Goal: Transaction & Acquisition: Purchase product/service

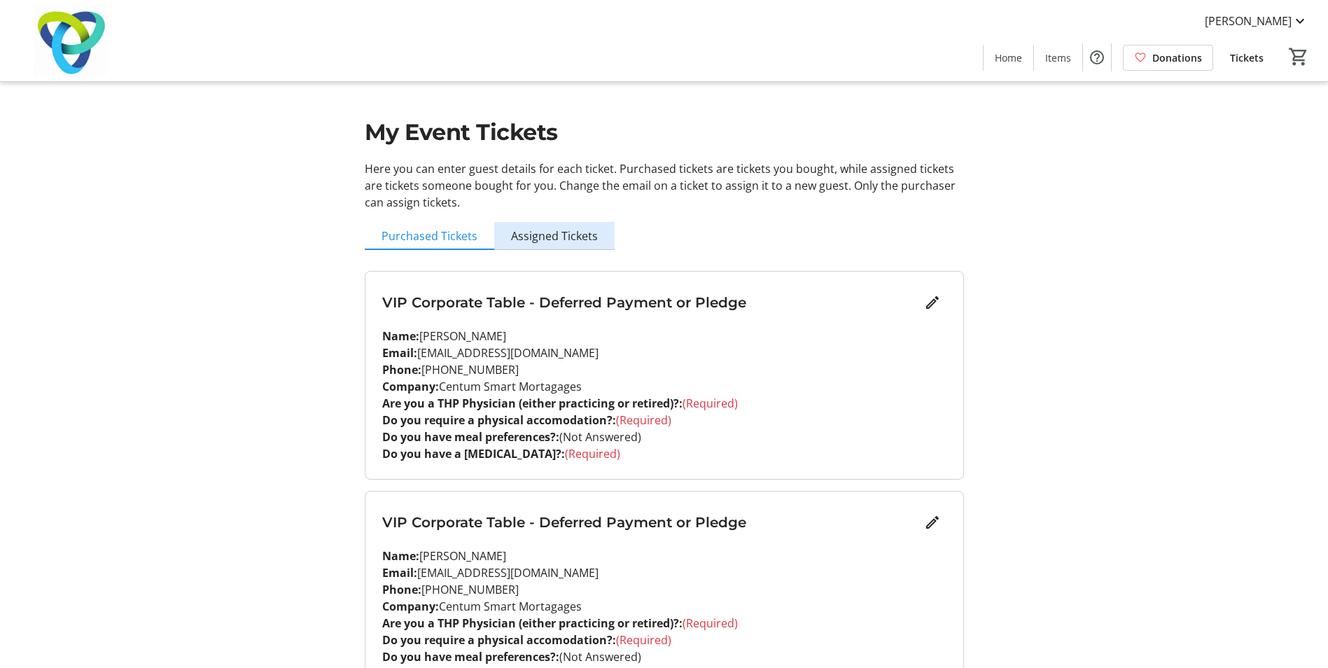
click at [561, 235] on span "Assigned Tickets" at bounding box center [554, 235] width 87 height 11
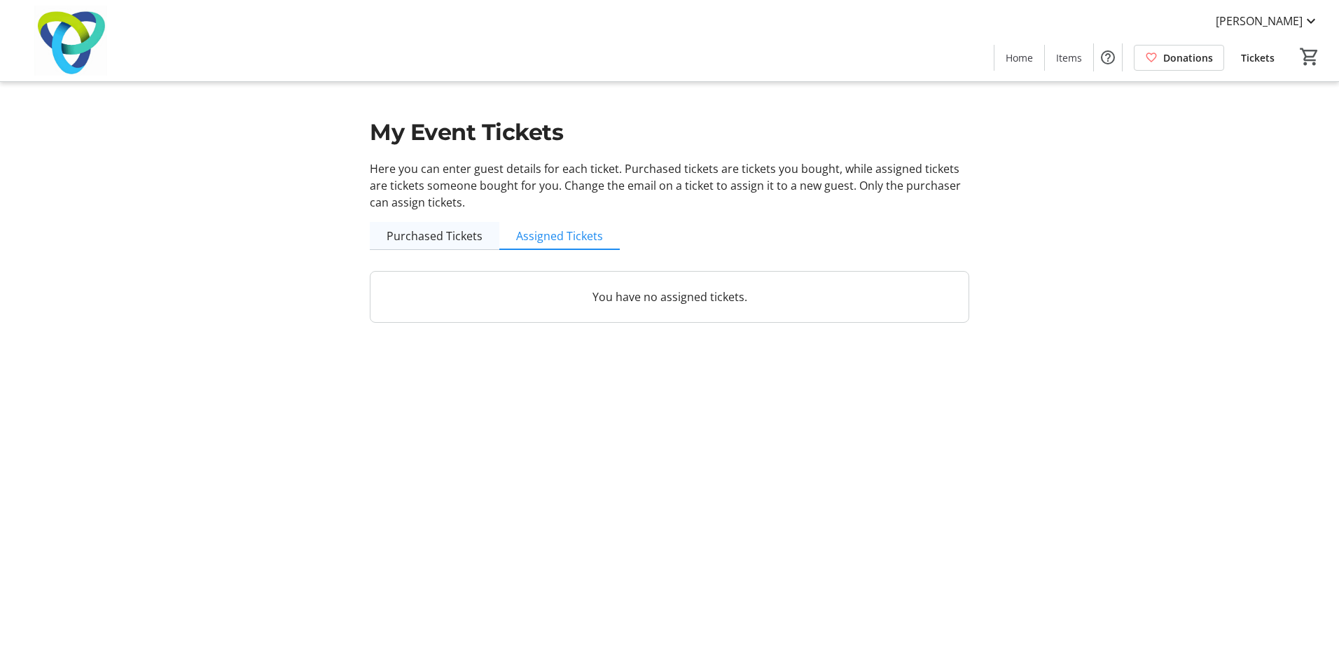
click at [431, 240] on span "Purchased Tickets" at bounding box center [435, 235] width 96 height 11
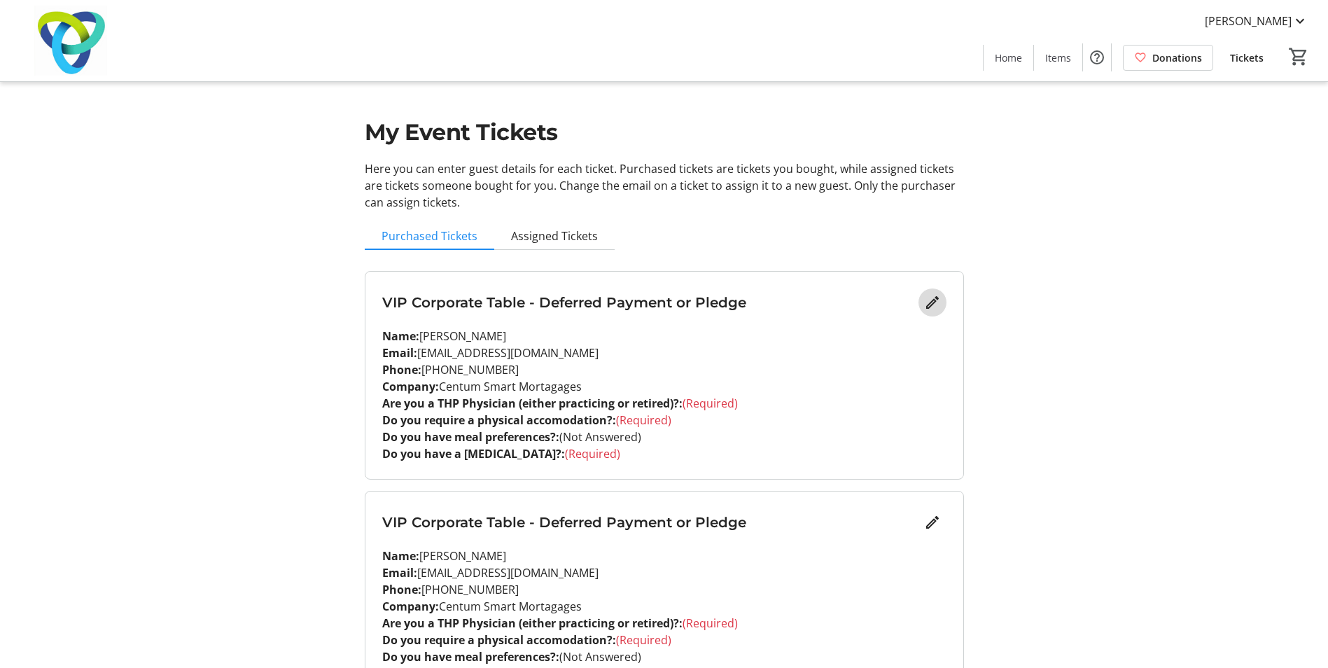
click at [928, 303] on mat-icon "Edit" at bounding box center [932, 302] width 17 height 17
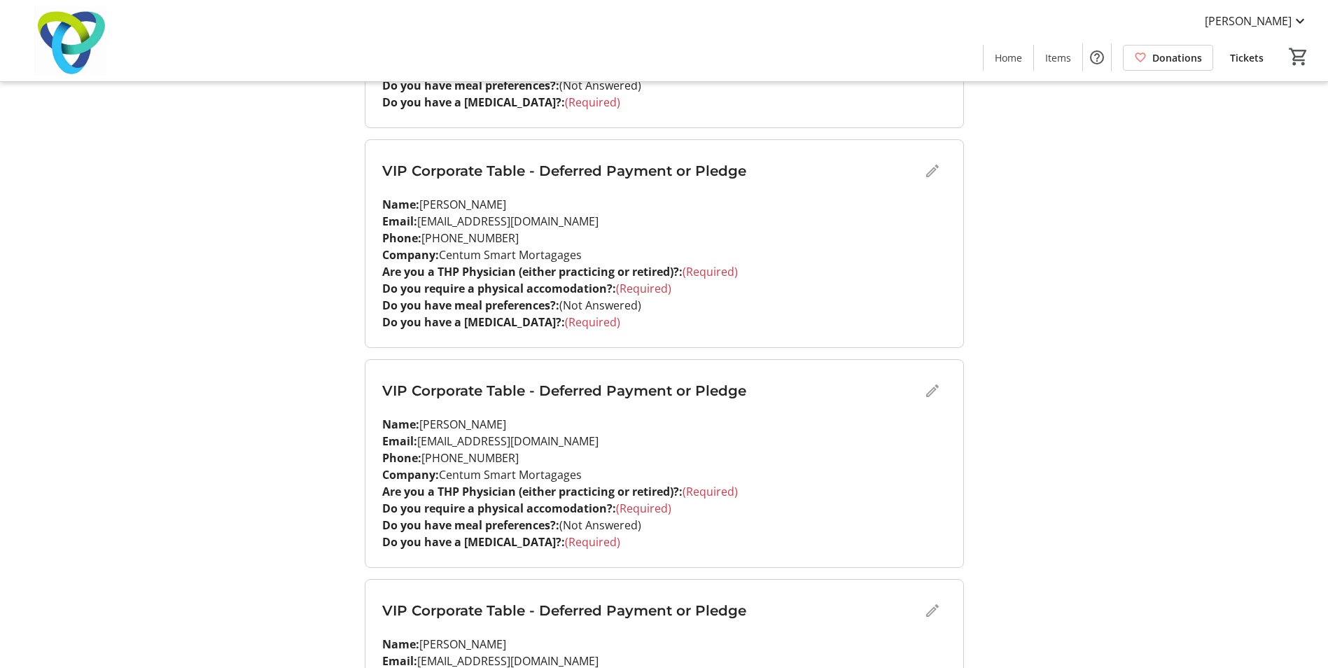
scroll to position [2487, 0]
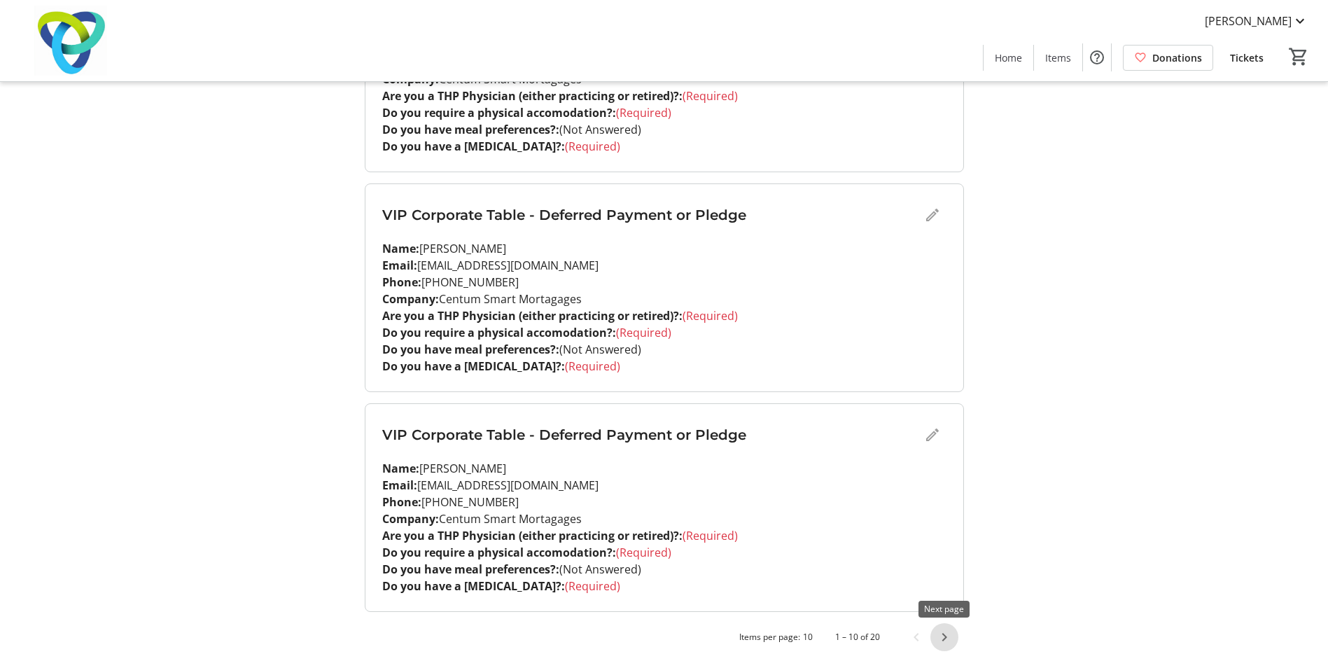
click at [948, 638] on span "Next page" at bounding box center [945, 637] width 28 height 28
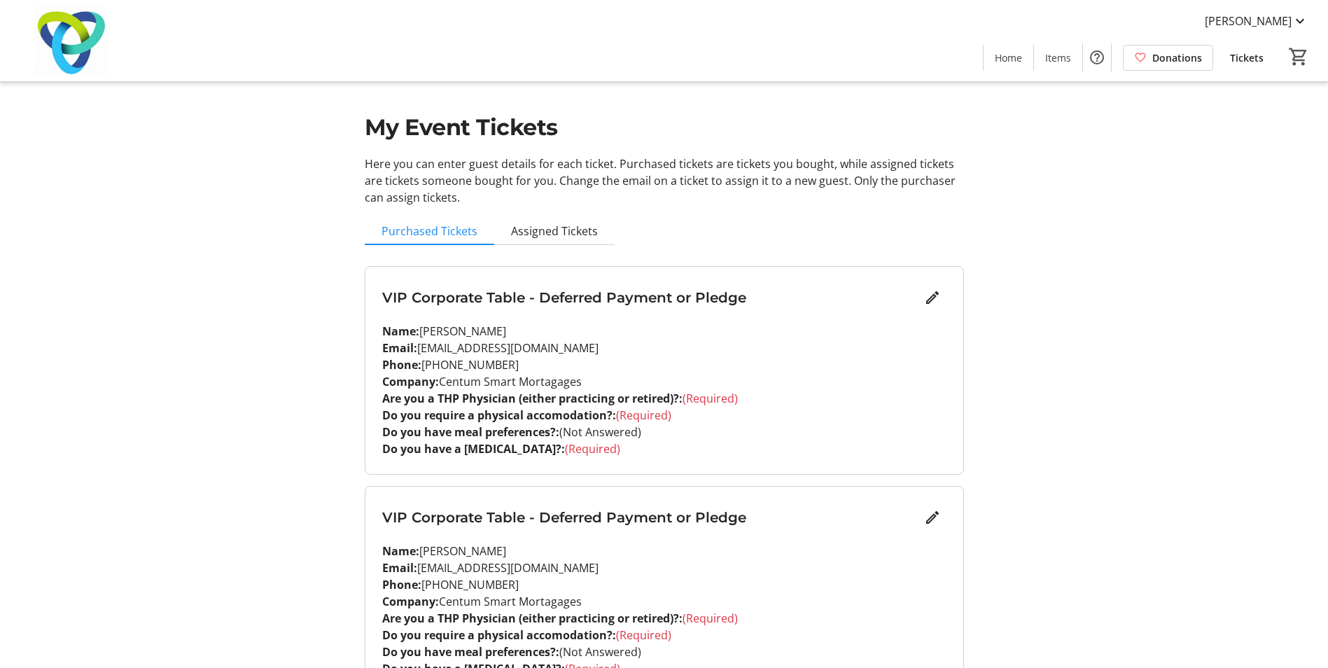
scroll to position [0, 0]
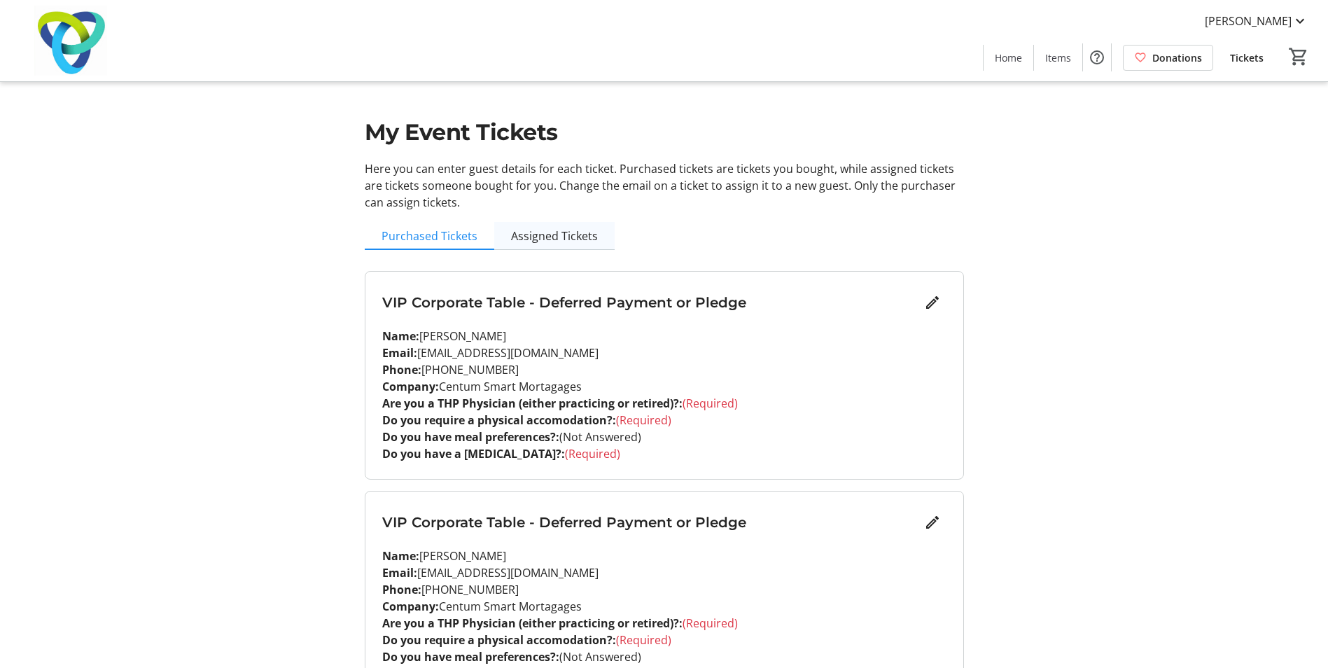
click at [545, 242] on span "Assigned Tickets" at bounding box center [554, 235] width 87 height 11
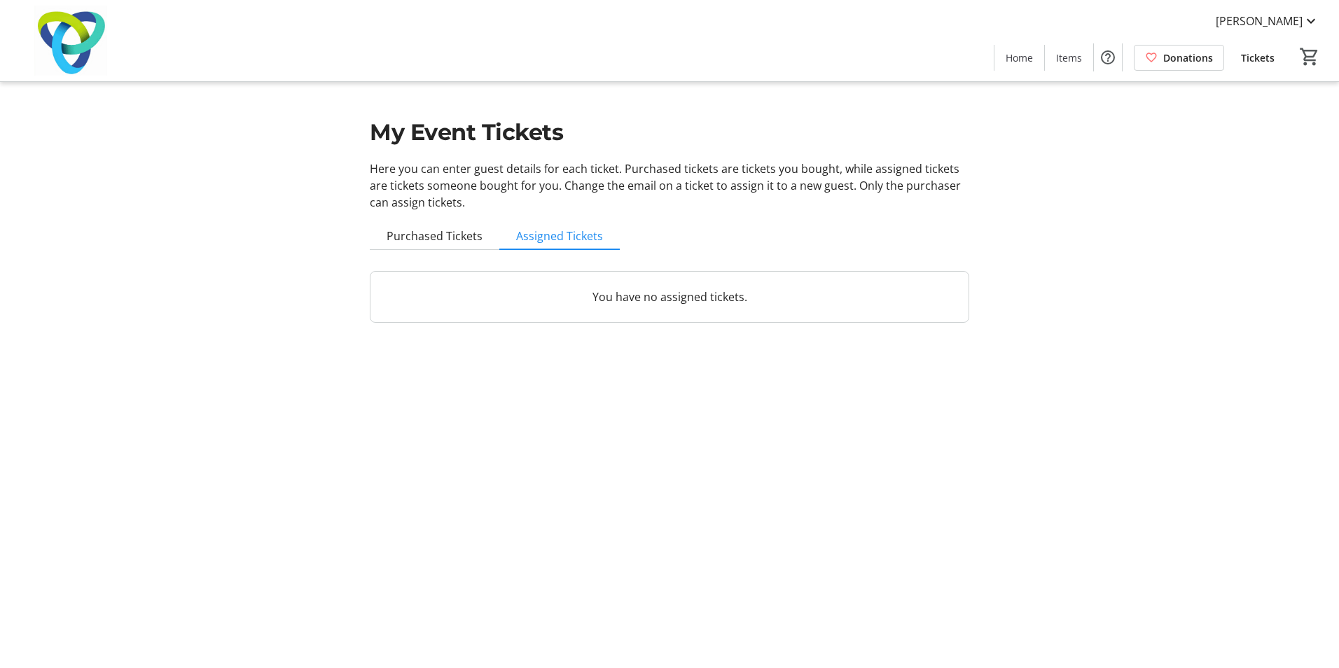
click at [602, 294] on p "You have no assigned tickets." at bounding box center [669, 296] width 564 height 17
click at [446, 235] on span "Purchased Tickets" at bounding box center [435, 235] width 96 height 11
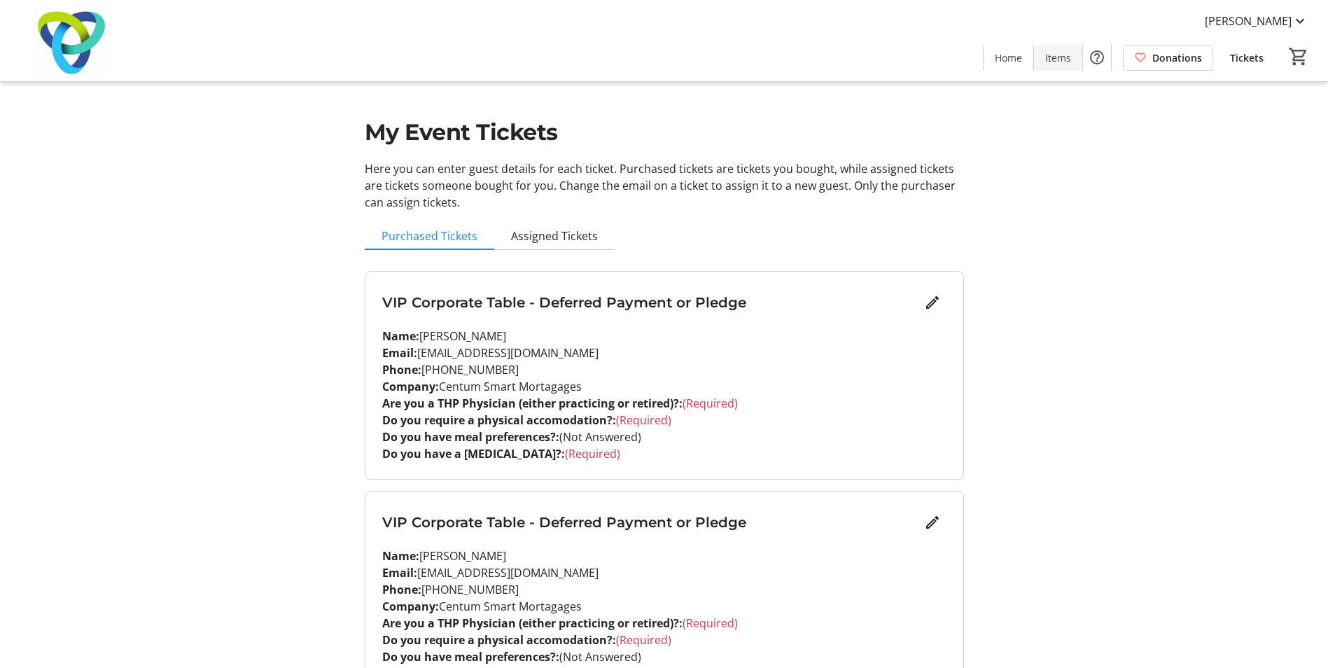
click at [1046, 59] on span at bounding box center [1058, 58] width 48 height 34
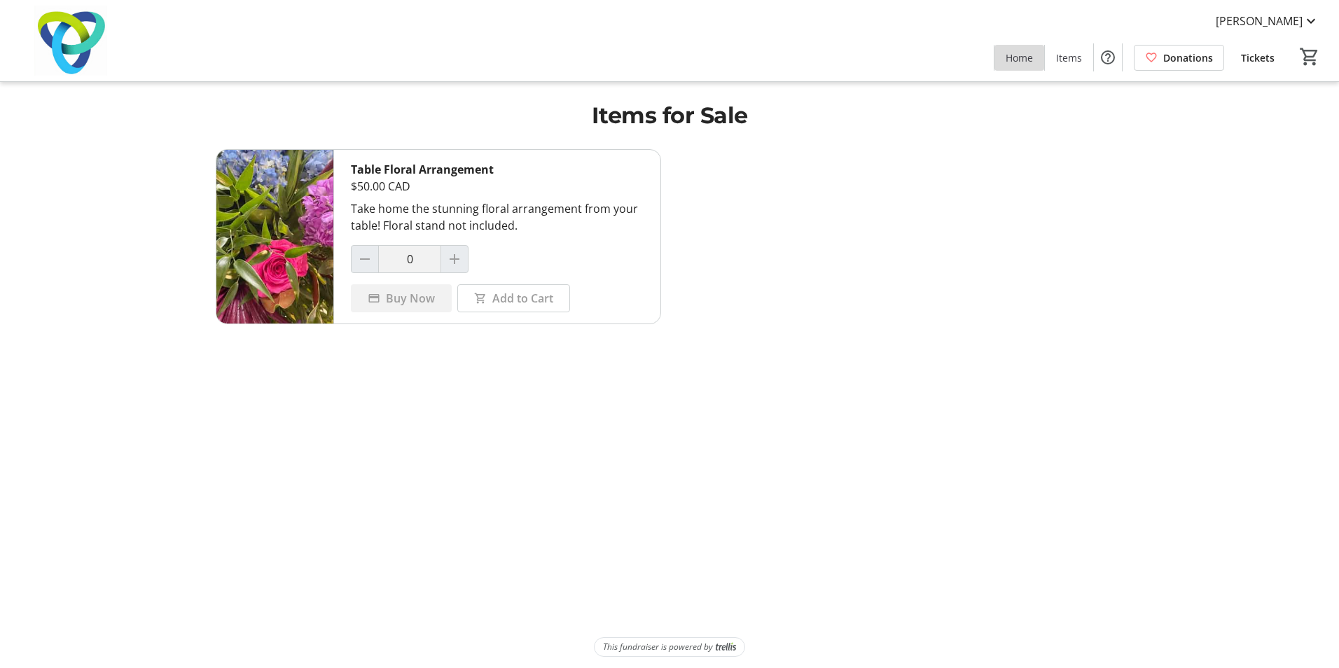
click at [1020, 64] on span "Home" at bounding box center [1019, 57] width 27 height 15
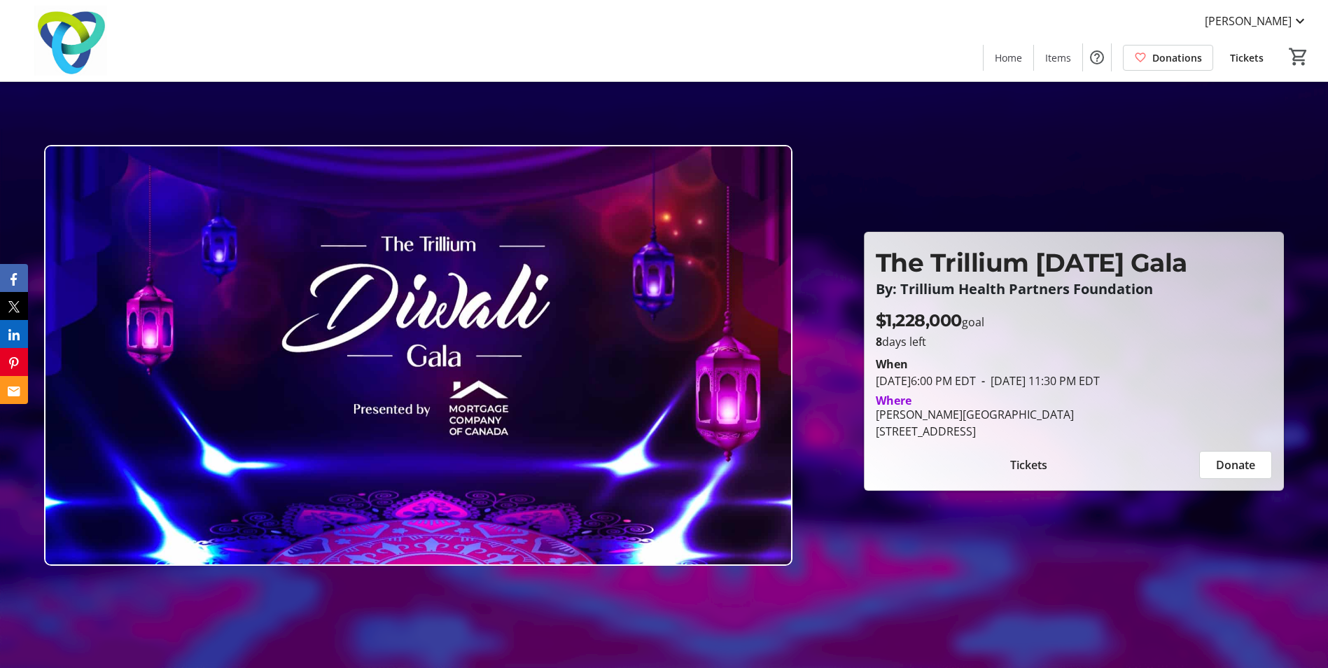
click at [1249, 64] on span "Tickets" at bounding box center [1247, 57] width 34 height 15
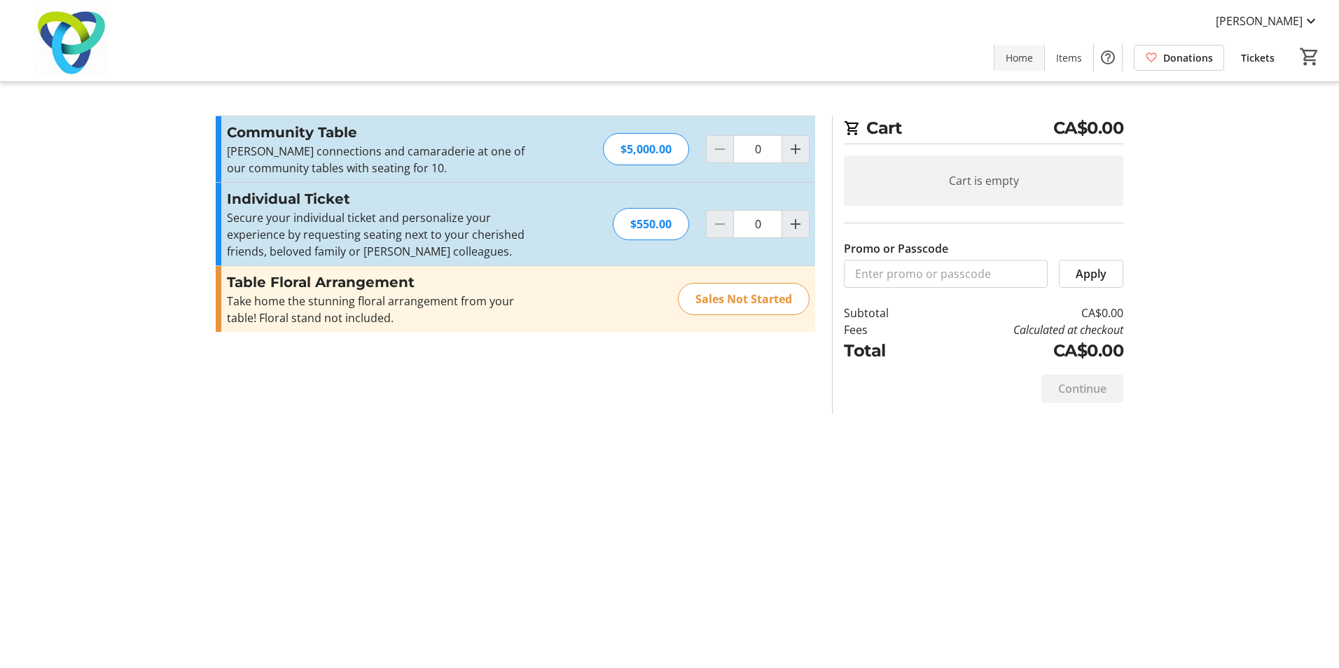
click at [1038, 53] on span at bounding box center [1019, 58] width 50 height 34
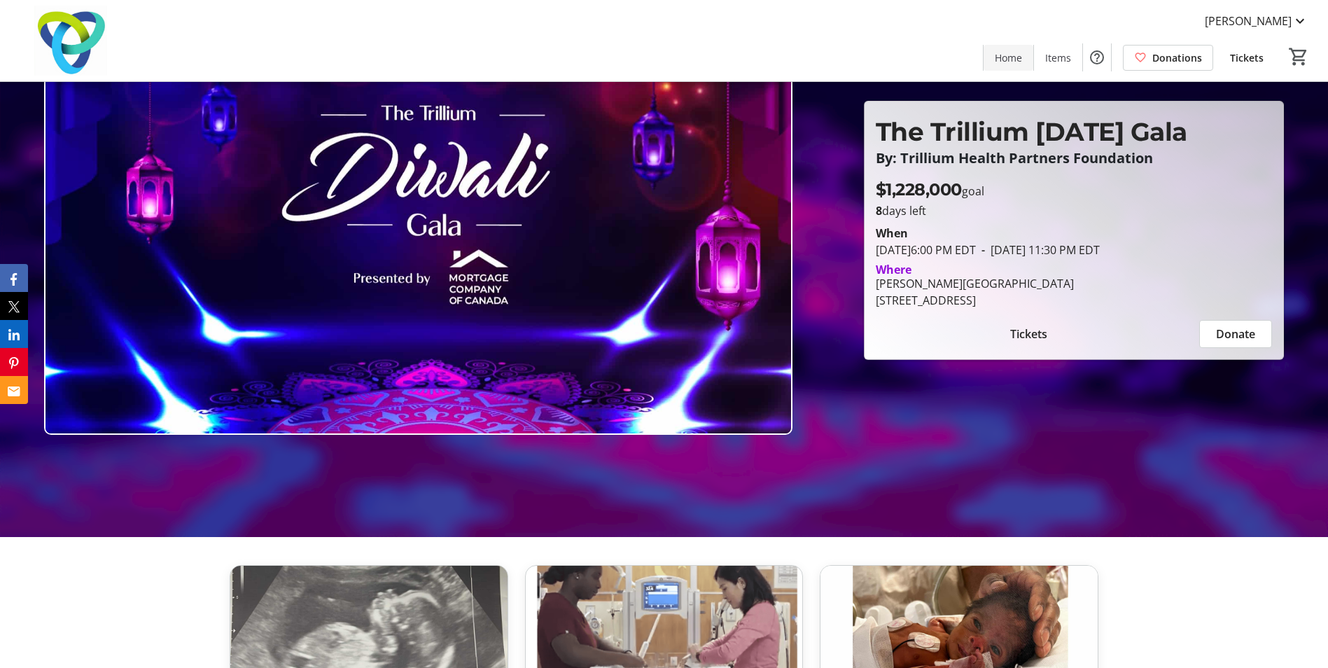
scroll to position [280, 0]
